Goal: Information Seeking & Learning: Learn about a topic

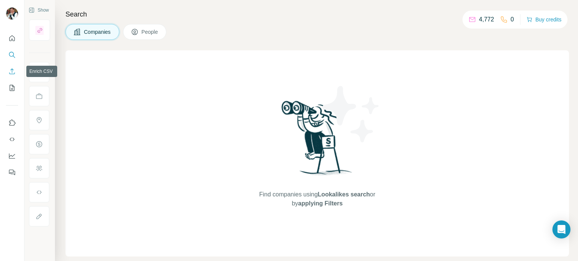
click at [10, 66] on button "Enrich CSV" at bounding box center [12, 72] width 12 height 14
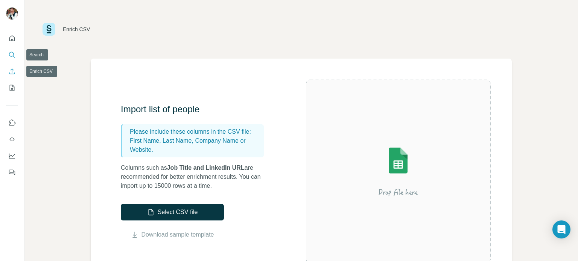
click at [14, 52] on icon "Search" at bounding box center [12, 55] width 8 height 8
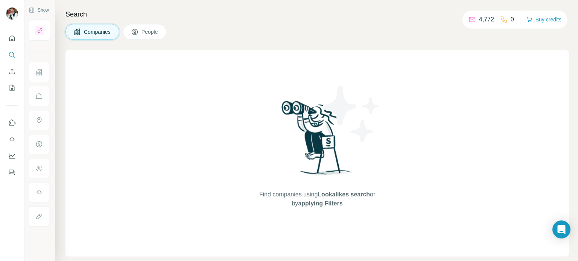
click at [95, 28] on span "Companies" at bounding box center [97, 32] width 27 height 8
click at [10, 52] on icon "Search" at bounding box center [11, 54] width 5 height 5
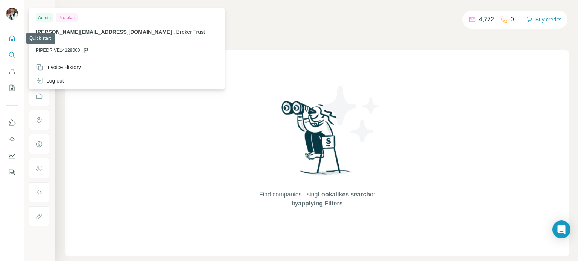
click at [16, 45] on button "Quick start" at bounding box center [12, 39] width 12 height 14
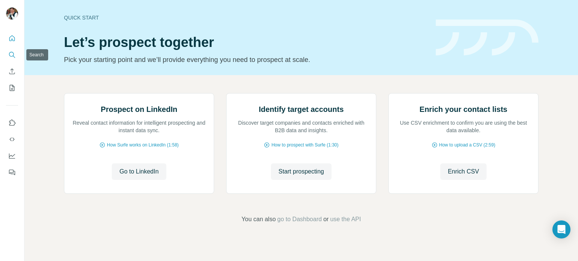
click at [11, 54] on icon "Search" at bounding box center [12, 55] width 8 height 8
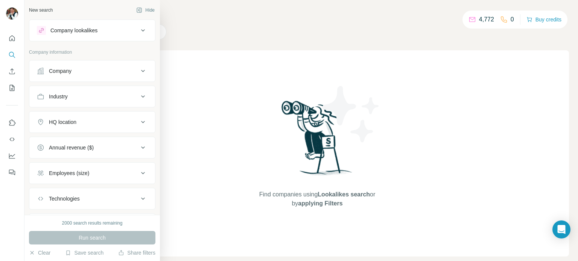
click at [121, 32] on div "Company lookalikes" at bounding box center [88, 30] width 102 height 9
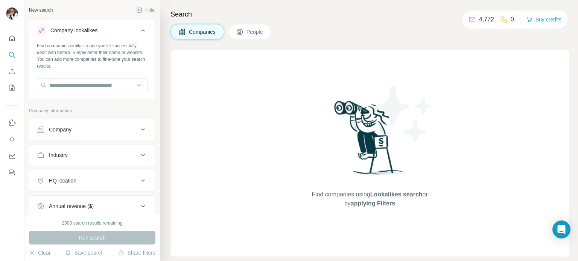
click at [121, 32] on div "Company lookalikes" at bounding box center [88, 30] width 102 height 9
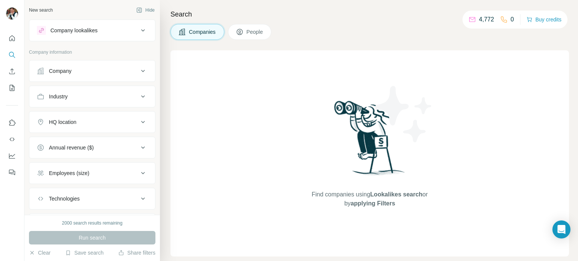
click at [56, 67] on div "Company" at bounding box center [60, 71] width 23 height 8
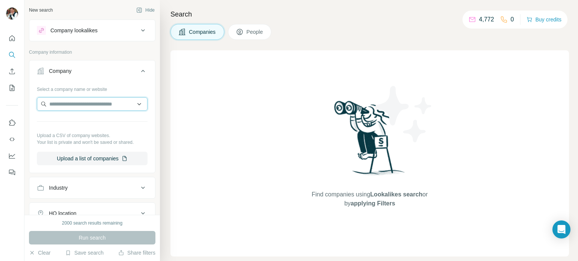
click at [68, 99] on input "text" at bounding box center [92, 104] width 111 height 14
type input "*******"
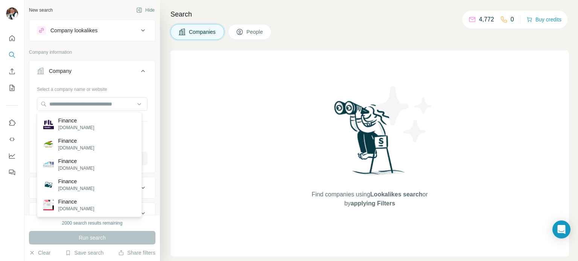
click at [79, 36] on button "Company lookalikes" at bounding box center [92, 30] width 126 height 18
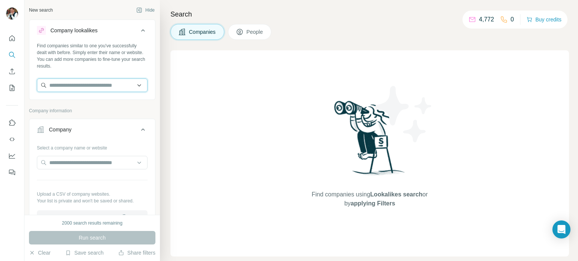
click at [83, 91] on input "text" at bounding box center [92, 86] width 111 height 14
click at [82, 86] on input "**********" at bounding box center [92, 86] width 111 height 14
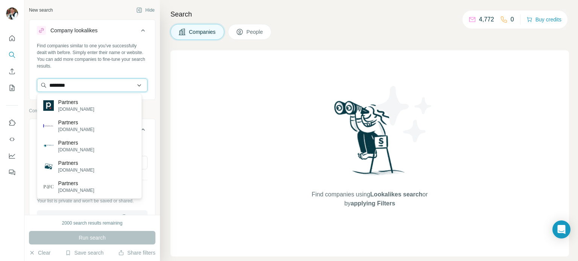
click at [83, 89] on input "********" at bounding box center [92, 86] width 111 height 14
click at [84, 85] on input "********" at bounding box center [92, 86] width 111 height 14
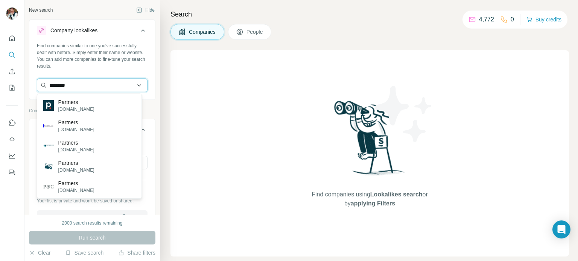
click at [84, 85] on input "********" at bounding box center [92, 86] width 111 height 14
paste input "**********"
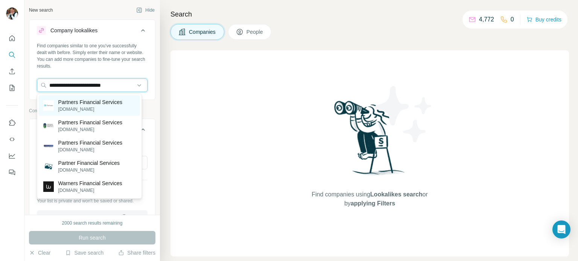
type input "**********"
click at [80, 109] on p "partners.cz" at bounding box center [90, 109] width 64 height 7
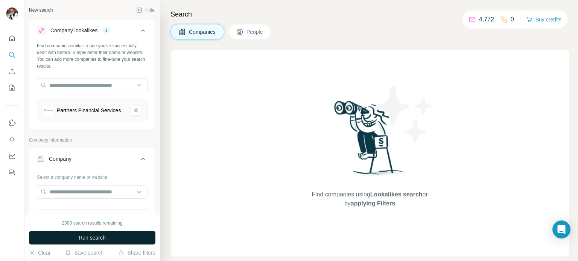
click at [89, 239] on span "Run search" at bounding box center [92, 238] width 27 height 8
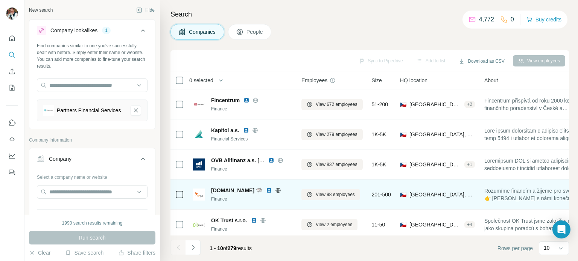
scroll to position [158, 0]
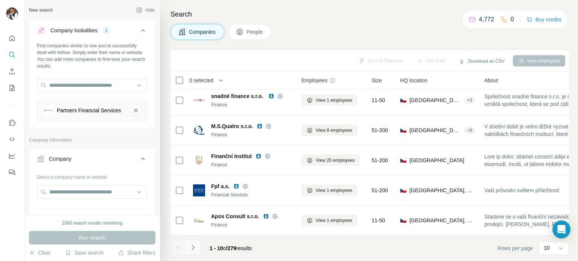
click at [196, 248] on icon "Navigate to next page" at bounding box center [193, 248] width 8 height 8
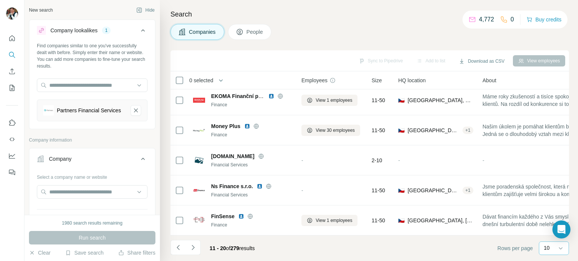
click at [546, 255] on div "10" at bounding box center [553, 248] width 19 height 13
click at [548, 188] on p "60" at bounding box center [548, 191] width 6 height 8
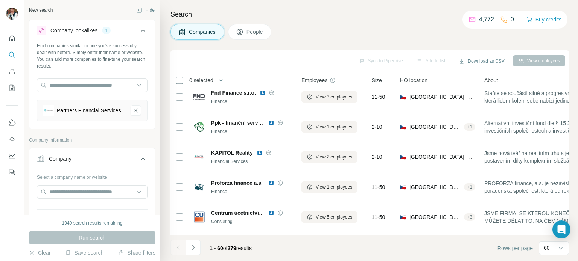
scroll to position [1663, 0]
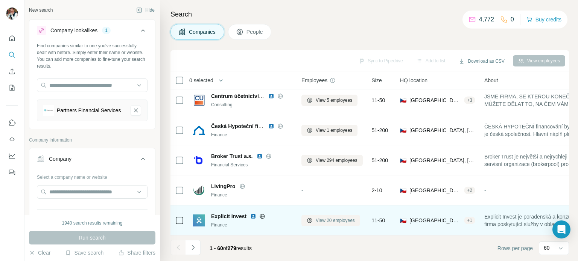
click at [336, 217] on span "View 20 employees" at bounding box center [335, 220] width 39 height 7
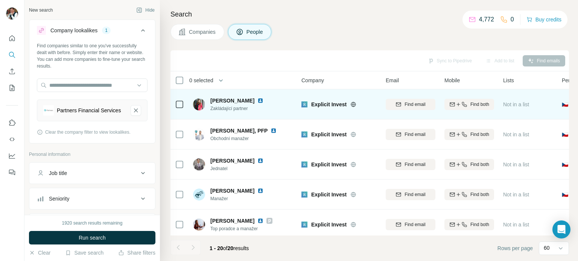
click at [257, 99] on img at bounding box center [260, 101] width 6 height 6
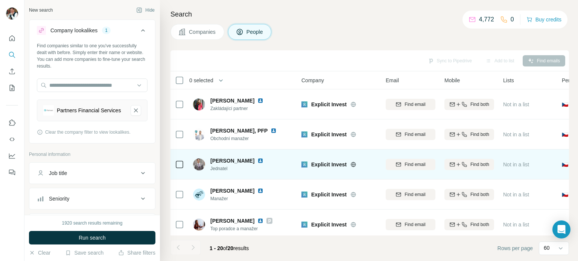
click at [257, 159] on img at bounding box center [260, 161] width 6 height 6
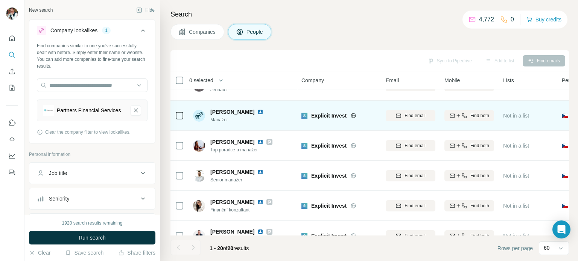
scroll to position [78, 0]
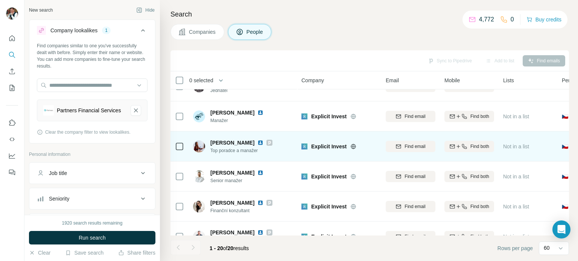
click at [263, 143] on img at bounding box center [260, 143] width 6 height 6
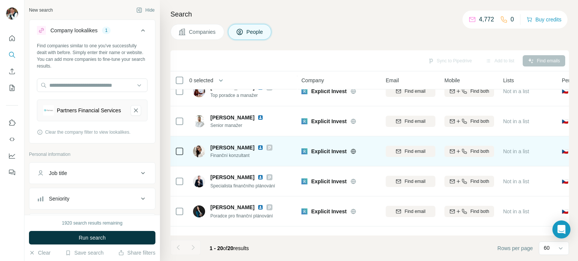
scroll to position [134, 0]
click at [259, 147] on img at bounding box center [260, 147] width 6 height 6
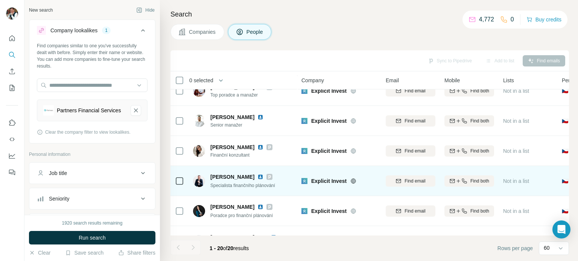
click at [257, 178] on img at bounding box center [260, 177] width 6 height 6
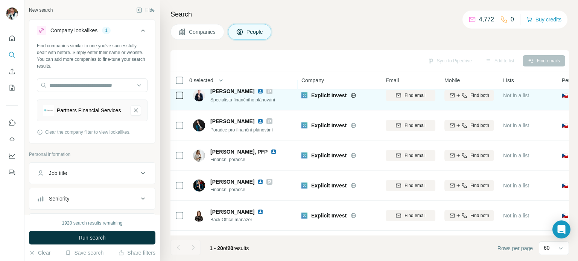
scroll to position [223, 0]
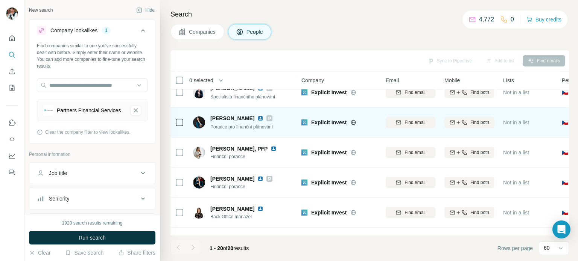
click at [258, 119] on img at bounding box center [260, 119] width 6 height 6
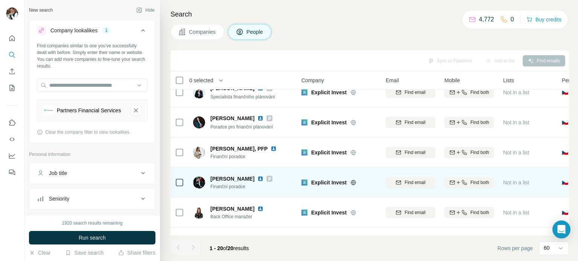
click at [257, 179] on img at bounding box center [260, 179] width 6 height 6
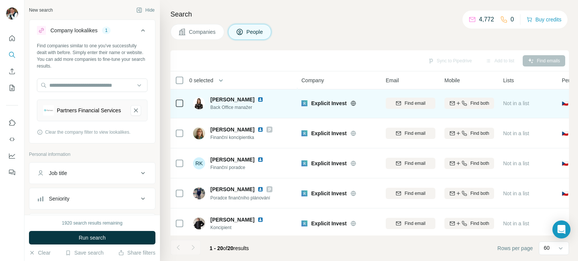
scroll to position [333, 0]
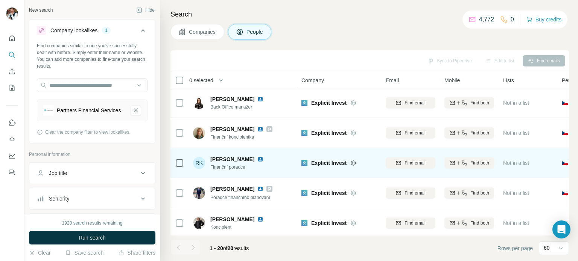
click at [257, 160] on img at bounding box center [260, 160] width 6 height 6
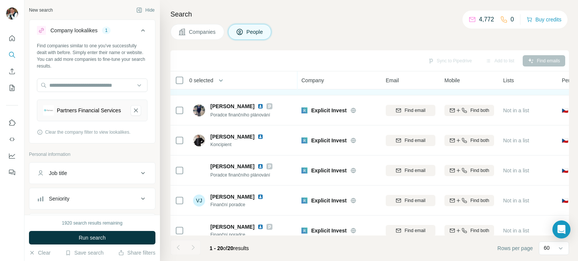
scroll to position [416, 0]
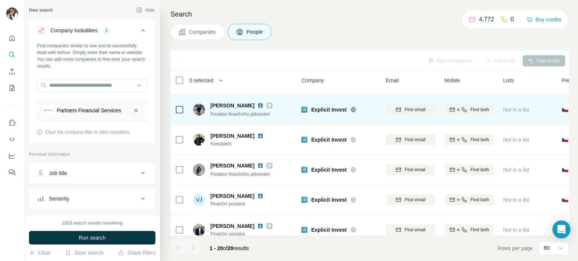
click at [257, 106] on img at bounding box center [260, 106] width 6 height 6
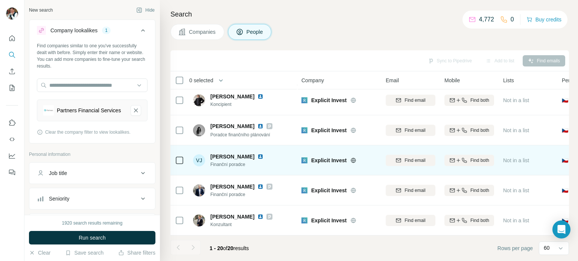
scroll to position [459, 0]
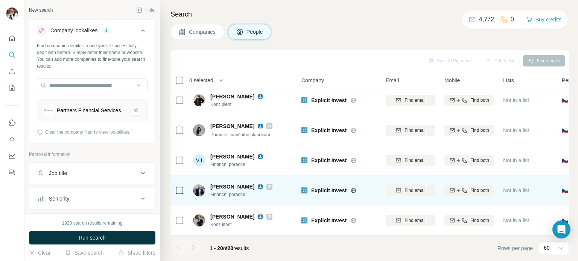
click at [257, 184] on img at bounding box center [260, 187] width 6 height 6
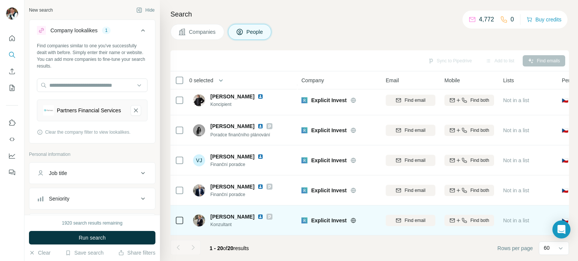
click at [263, 214] on img at bounding box center [260, 217] width 6 height 6
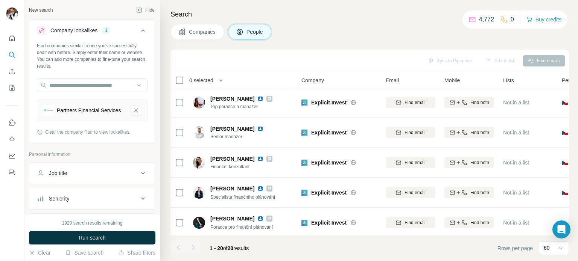
scroll to position [0, 0]
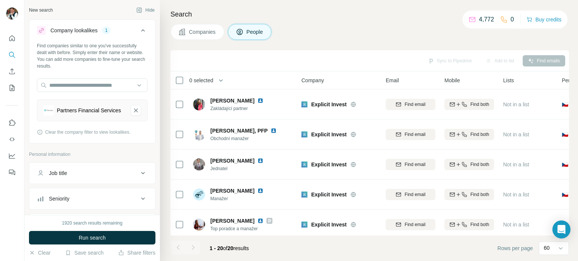
click at [193, 28] on span "Companies" at bounding box center [202, 32] width 27 height 8
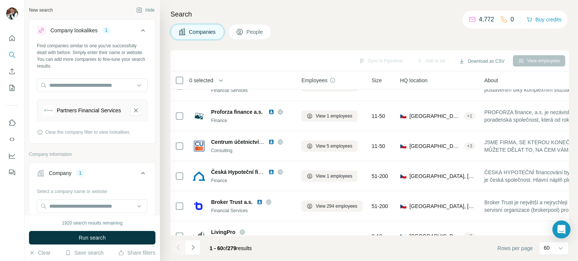
scroll to position [1609, 0]
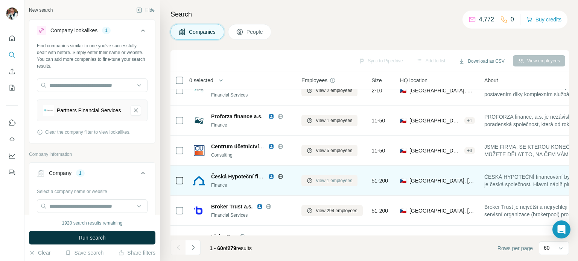
click at [316, 179] on span "View 1 employees" at bounding box center [334, 181] width 36 height 7
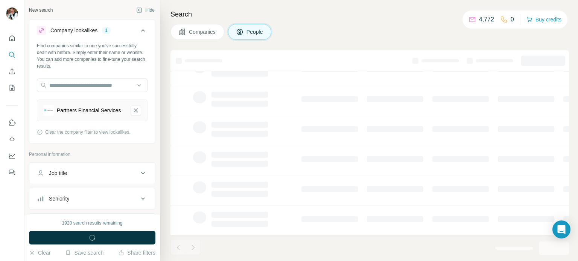
scroll to position [158, 0]
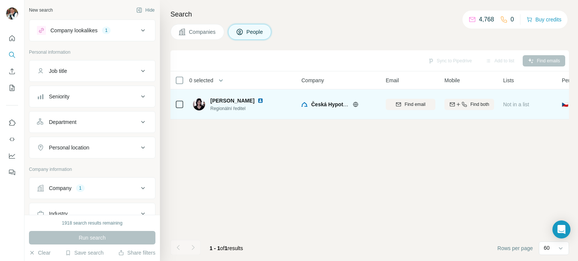
click at [259, 101] on img at bounding box center [260, 101] width 6 height 6
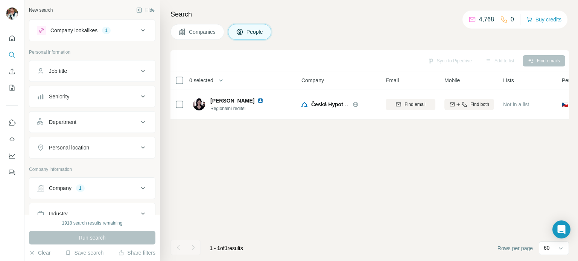
click at [198, 34] on span "Companies" at bounding box center [202, 32] width 27 height 8
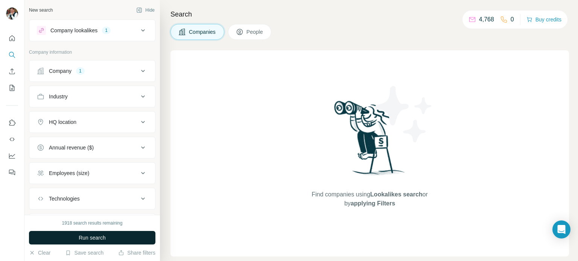
click at [110, 240] on button "Run search" at bounding box center [92, 238] width 126 height 14
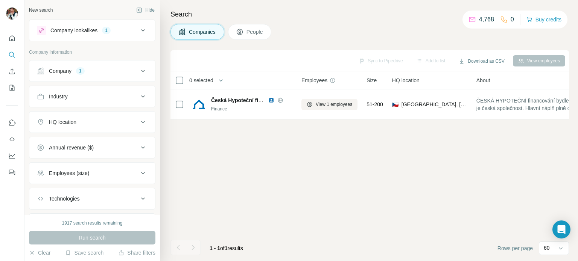
click at [140, 68] on icon at bounding box center [142, 71] width 9 height 9
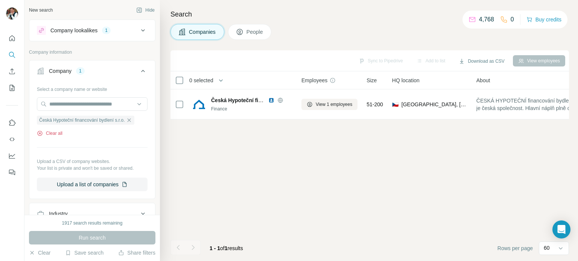
click at [51, 131] on button "Clear all" at bounding box center [50, 133] width 26 height 7
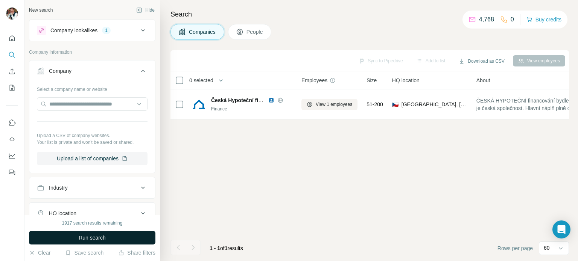
click at [106, 240] on button "Run search" at bounding box center [92, 238] width 126 height 14
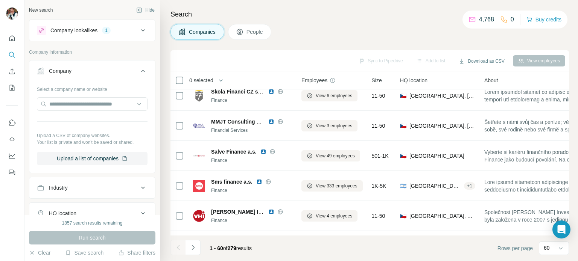
scroll to position [1084, 0]
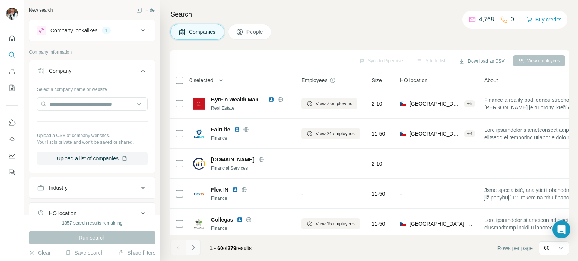
click at [195, 249] on icon "Navigate to next page" at bounding box center [193, 248] width 8 height 8
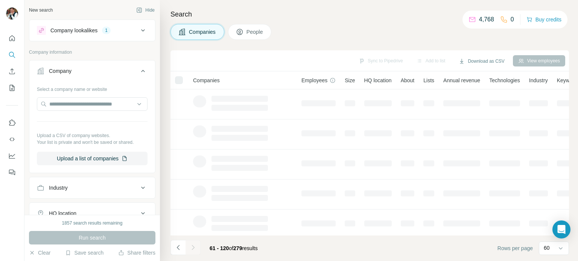
scroll to position [131, 0]
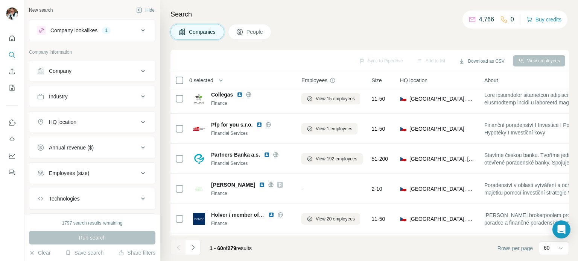
scroll to position [1663, 0]
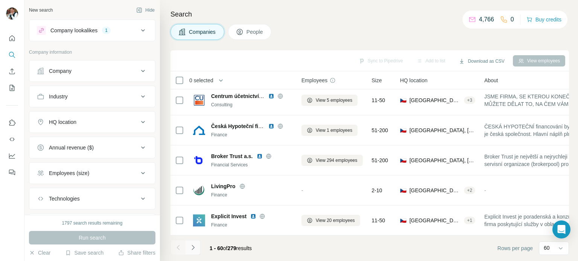
click at [194, 245] on icon "Navigate to next page" at bounding box center [193, 248] width 8 height 8
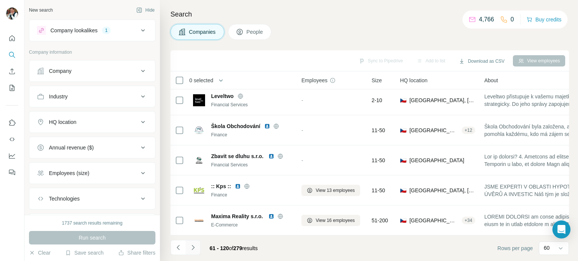
click at [194, 245] on icon "Navigate to next page" at bounding box center [193, 248] width 8 height 8
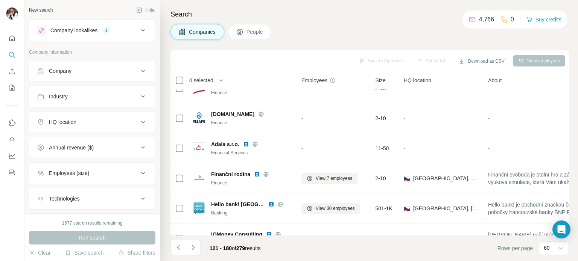
scroll to position [1246, 0]
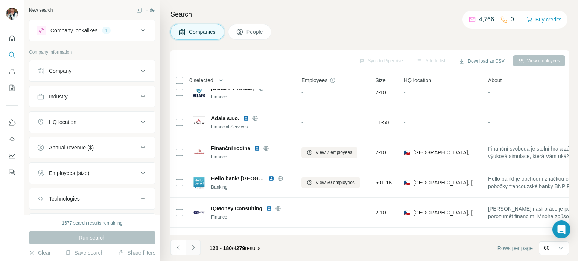
click at [191, 248] on icon "Navigate to next page" at bounding box center [193, 248] width 8 height 8
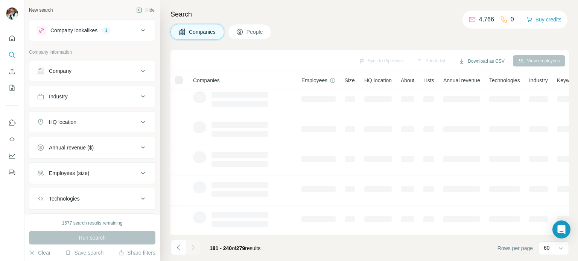
scroll to position [158, 0]
click at [192, 250] on div at bounding box center [192, 247] width 15 height 15
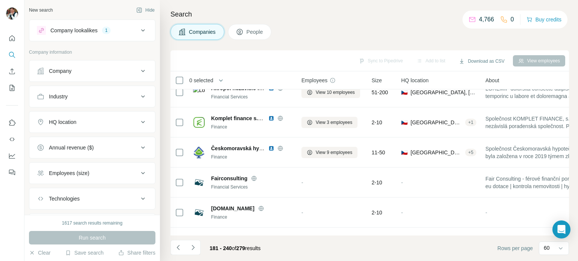
click at [194, 246] on icon "Navigate to next page" at bounding box center [193, 248] width 8 height 8
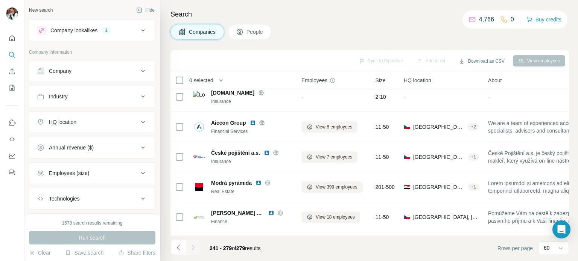
scroll to position [1031, 0]
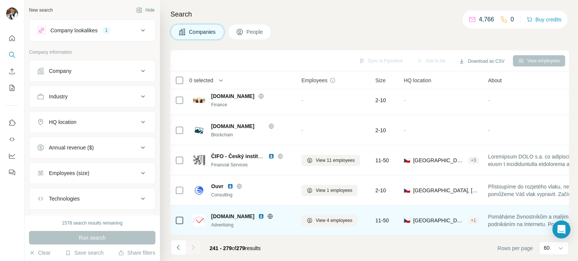
click at [258, 214] on img at bounding box center [261, 217] width 6 height 6
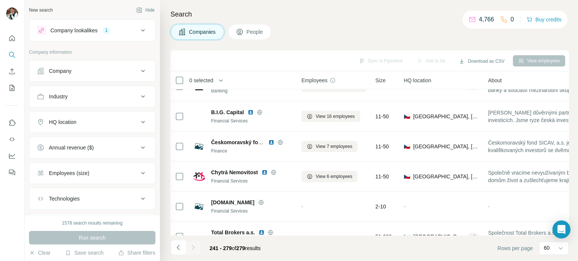
scroll to position [707, 0]
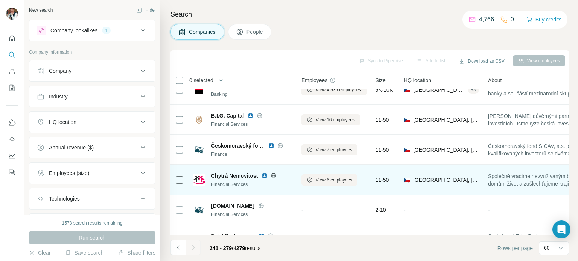
click at [267, 175] on img at bounding box center [264, 176] width 6 height 6
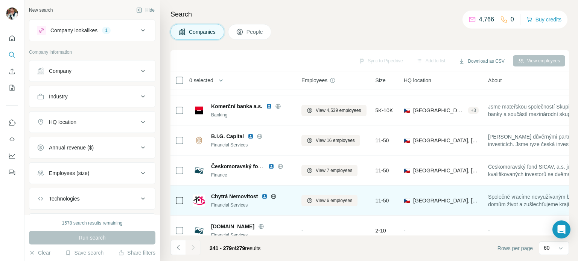
scroll to position [683, 0]
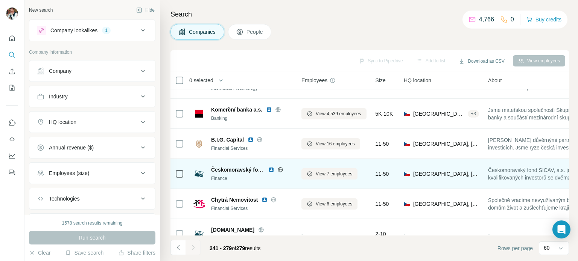
click at [272, 169] on img at bounding box center [271, 170] width 6 height 6
